Goal: Transaction & Acquisition: Download file/media

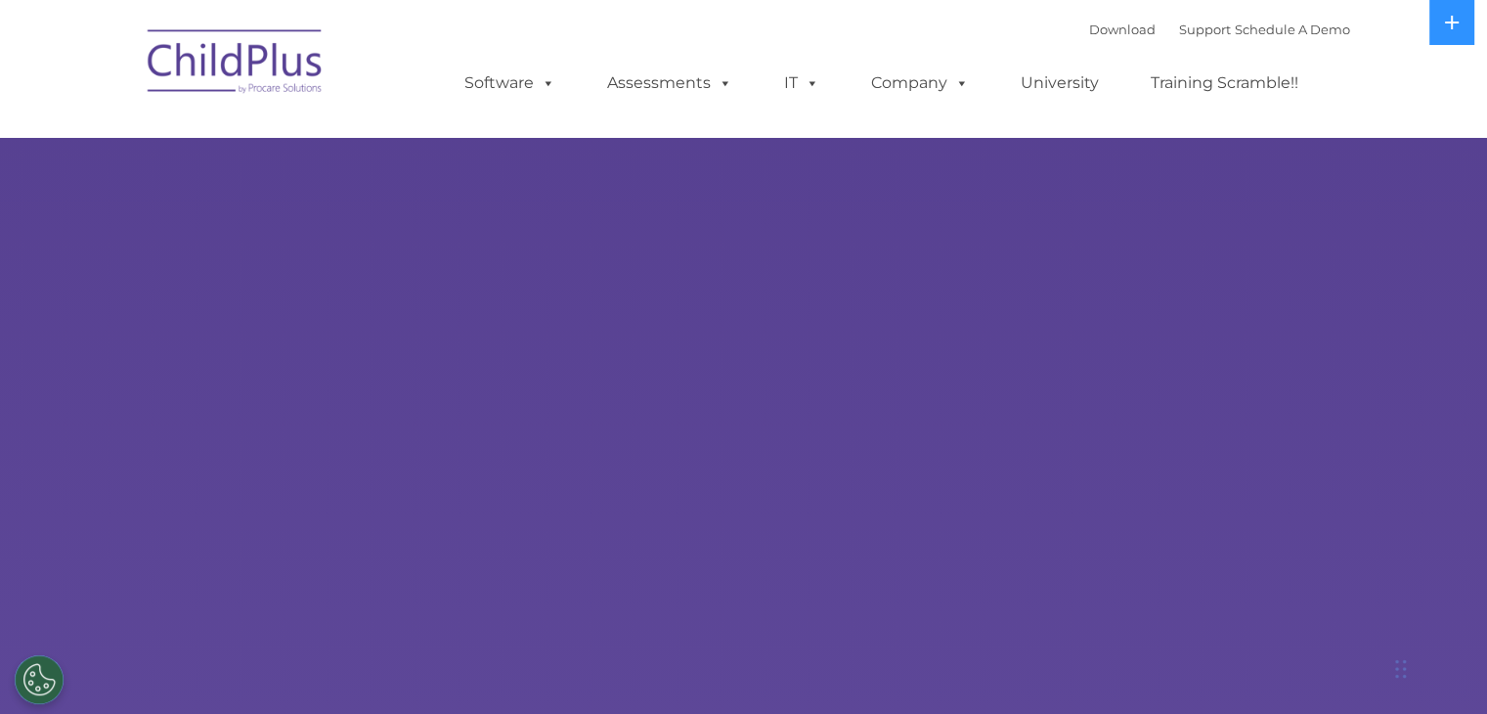
select select "MEDIUM"
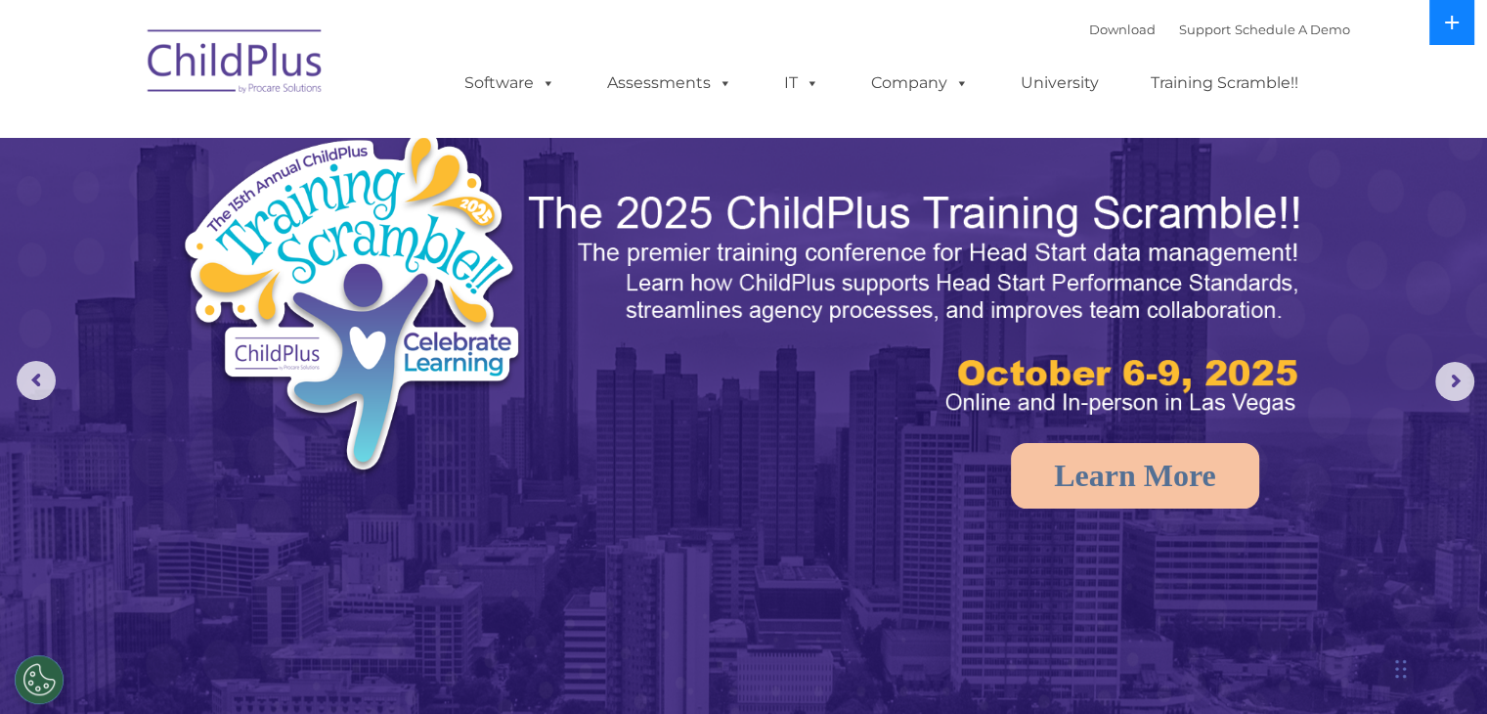
click at [1449, 31] on button at bounding box center [1452, 22] width 45 height 45
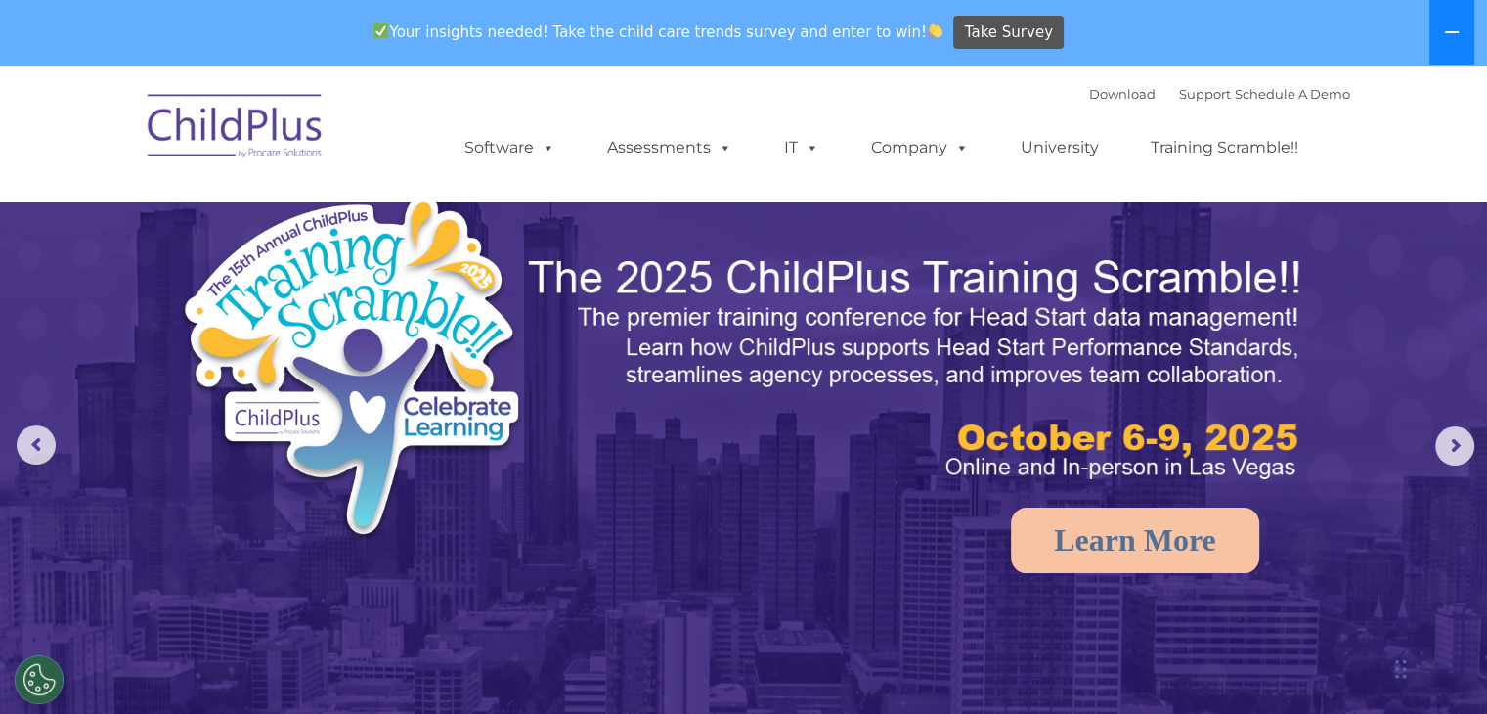
click at [1449, 31] on icon at bounding box center [1452, 32] width 14 height 2
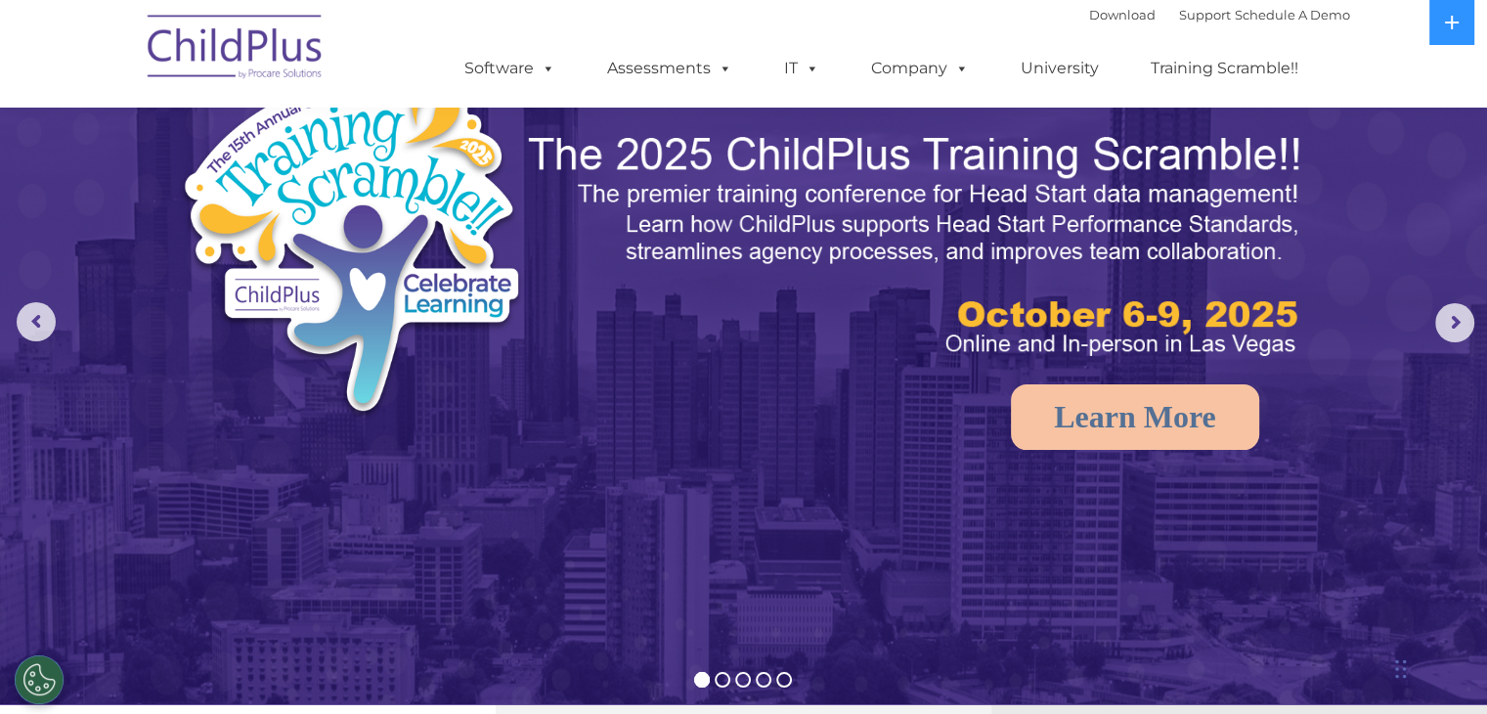
scroll to position [52, 0]
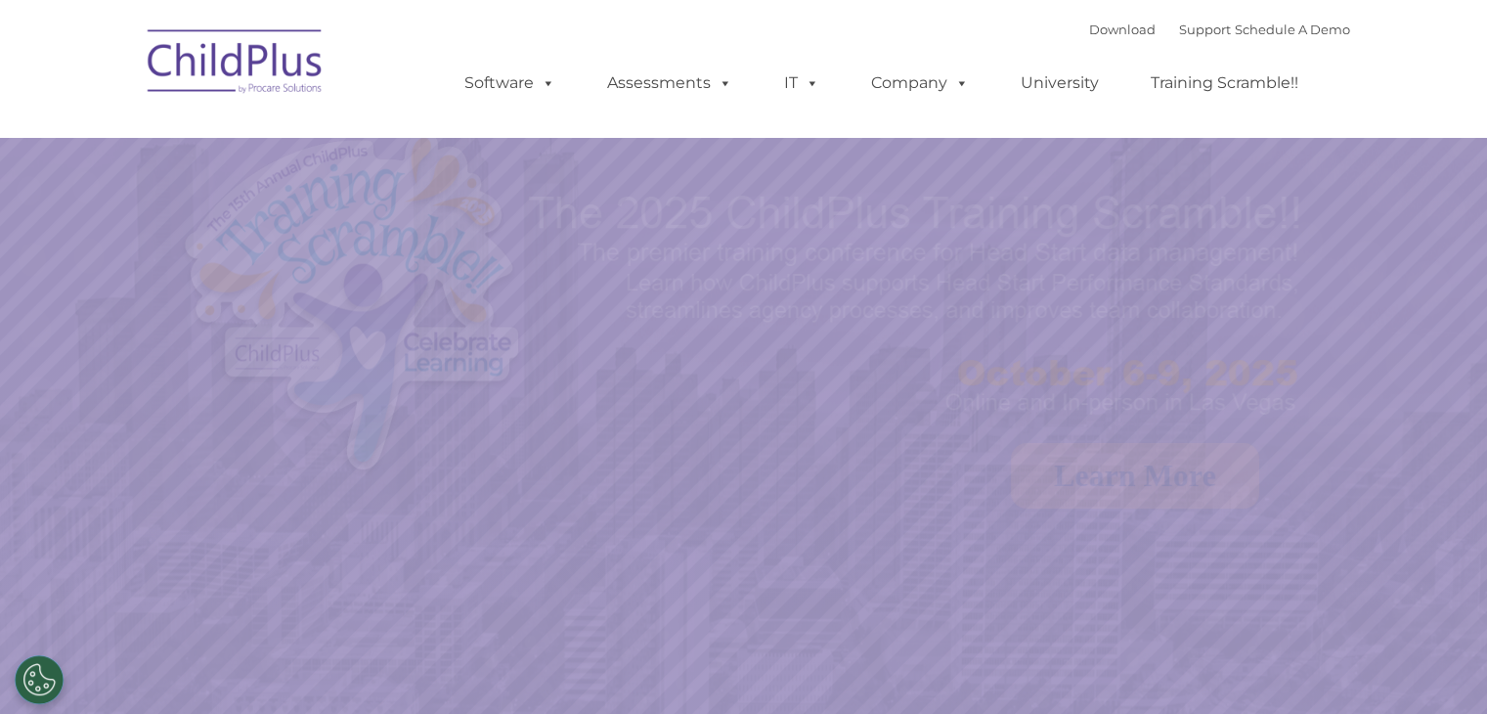
select select "MEDIUM"
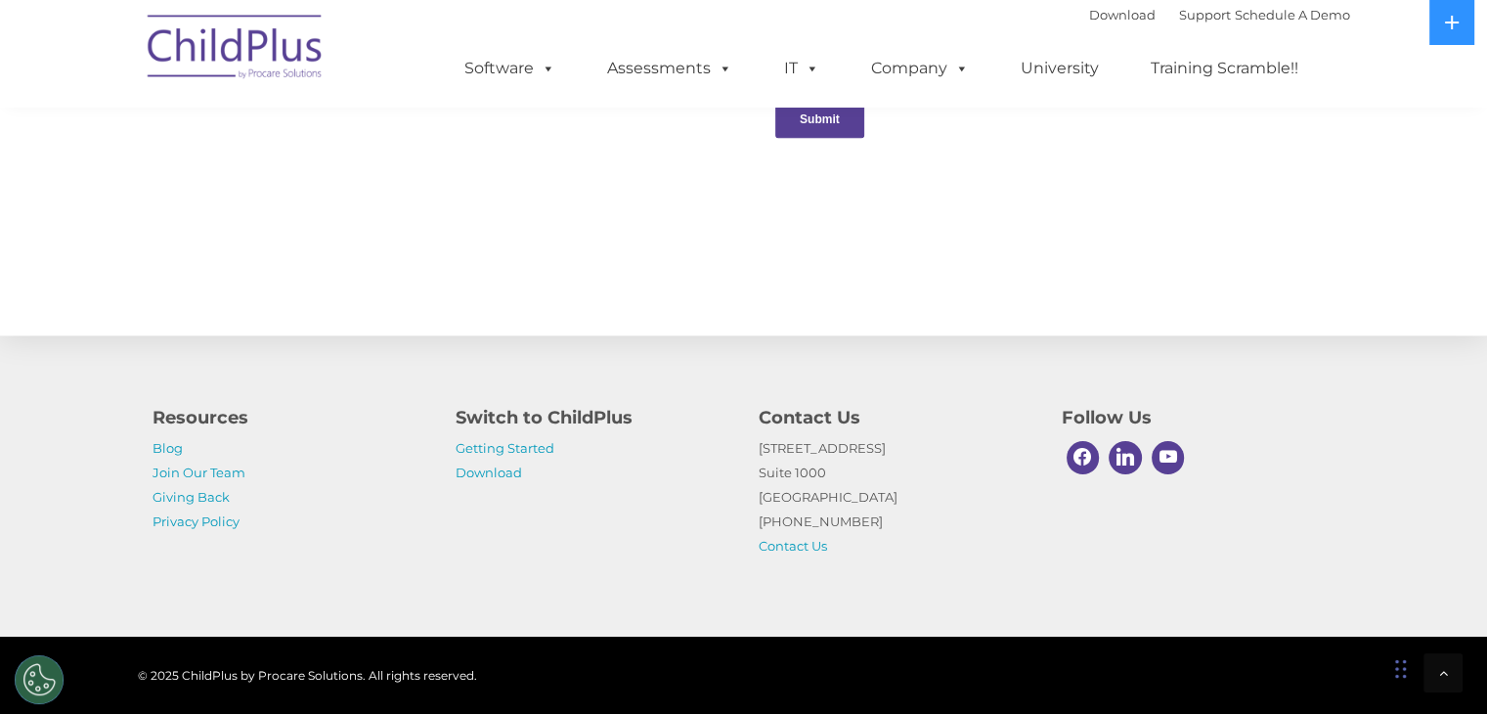
scroll to position [2126, 0]
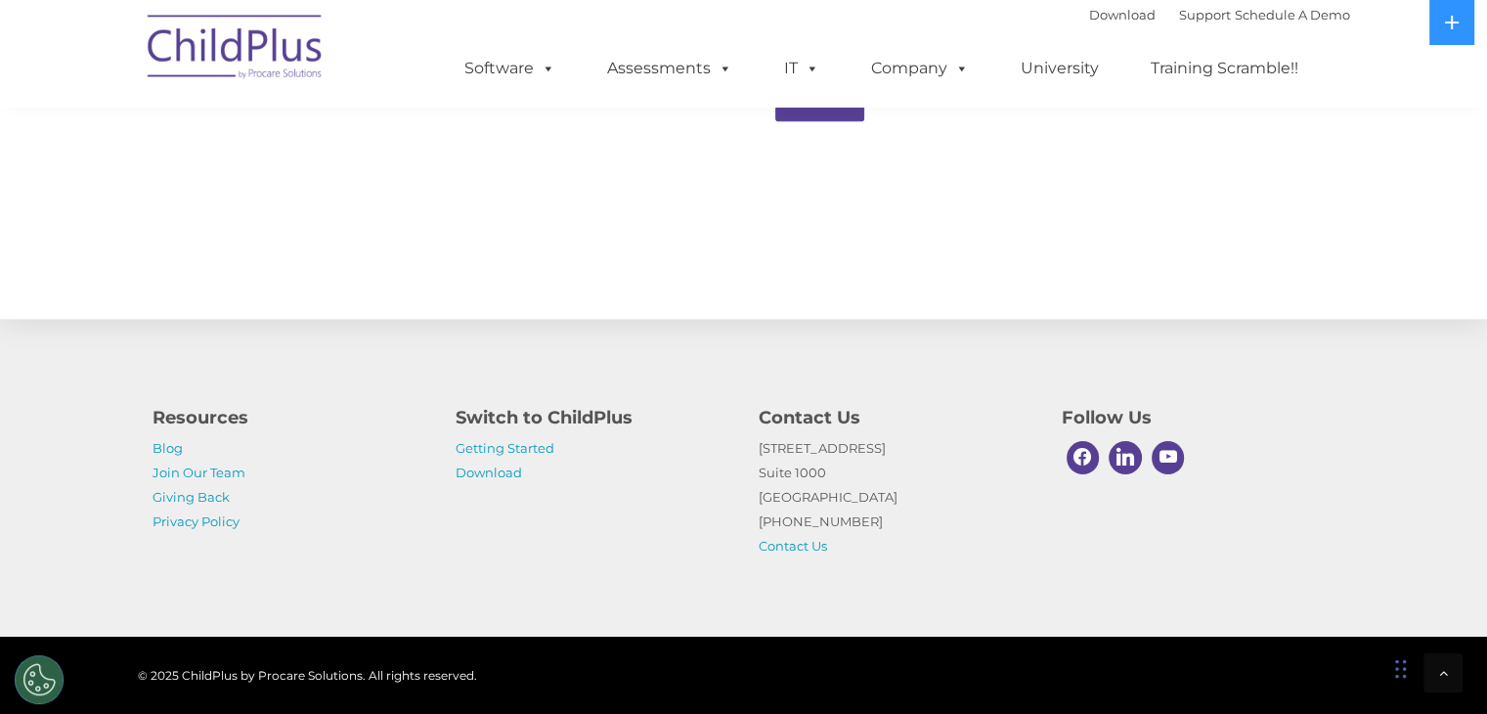
click at [485, 480] on p "Getting Started Download" at bounding box center [593, 460] width 274 height 49
click at [485, 474] on link "Download" at bounding box center [489, 472] width 66 height 16
